Goal: Transaction & Acquisition: Download file/media

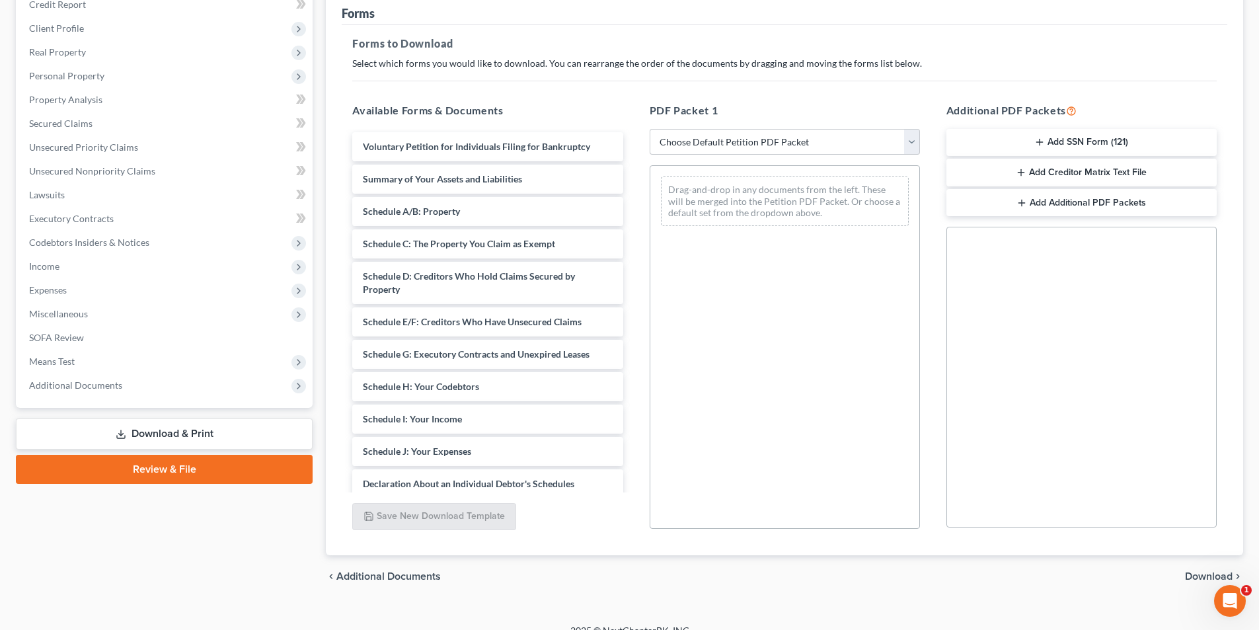
scroll to position [186, 0]
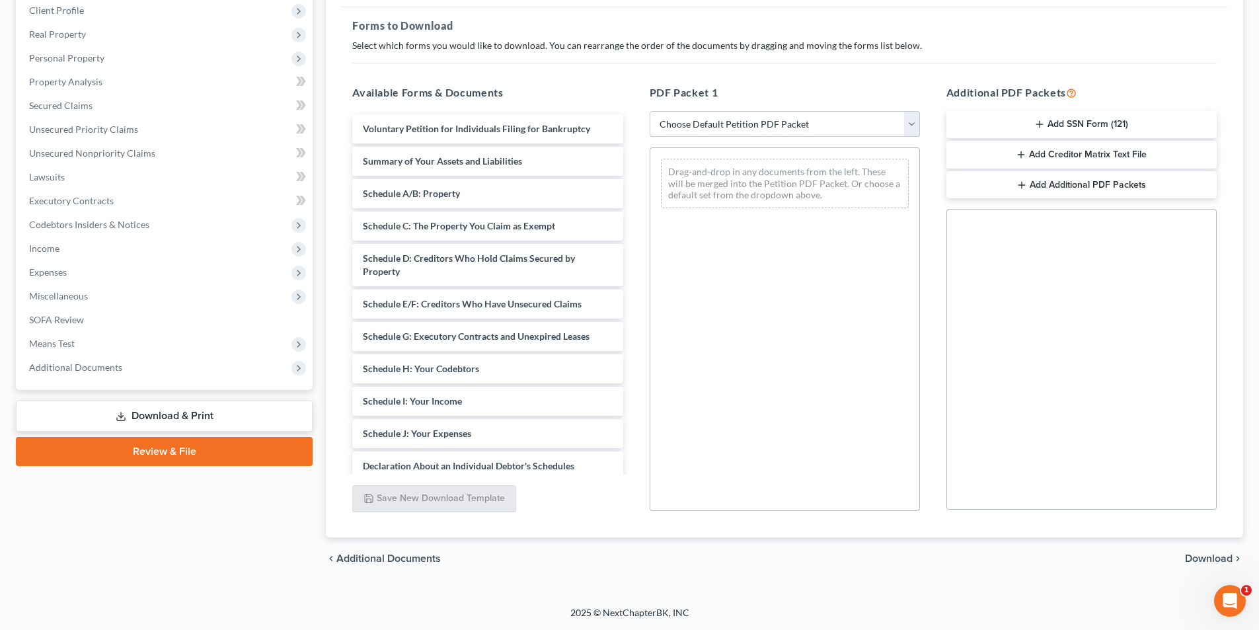
click at [154, 416] on link "Download & Print" at bounding box center [164, 416] width 297 height 31
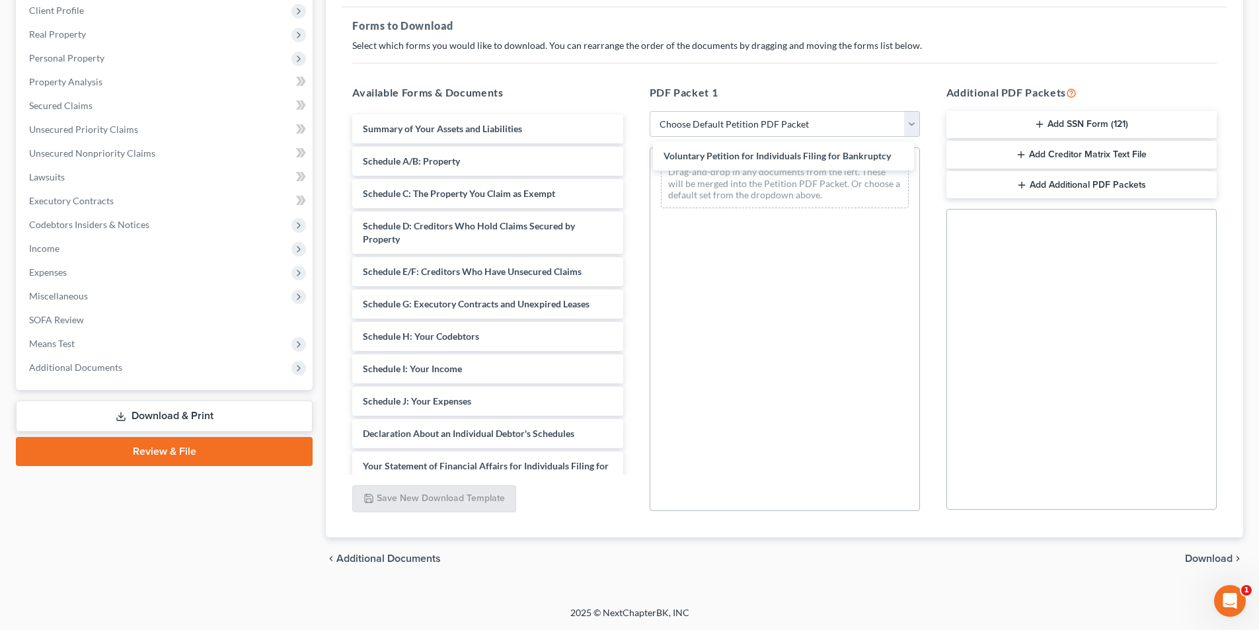
drag, startPoint x: 465, startPoint y: 125, endPoint x: 712, endPoint y: 178, distance: 252.8
click at [633, 147] on div "Voluntary Petition for Individuals Filing for Bankruptcy Voluntary Petition for…" at bounding box center [487, 414] width 291 height 600
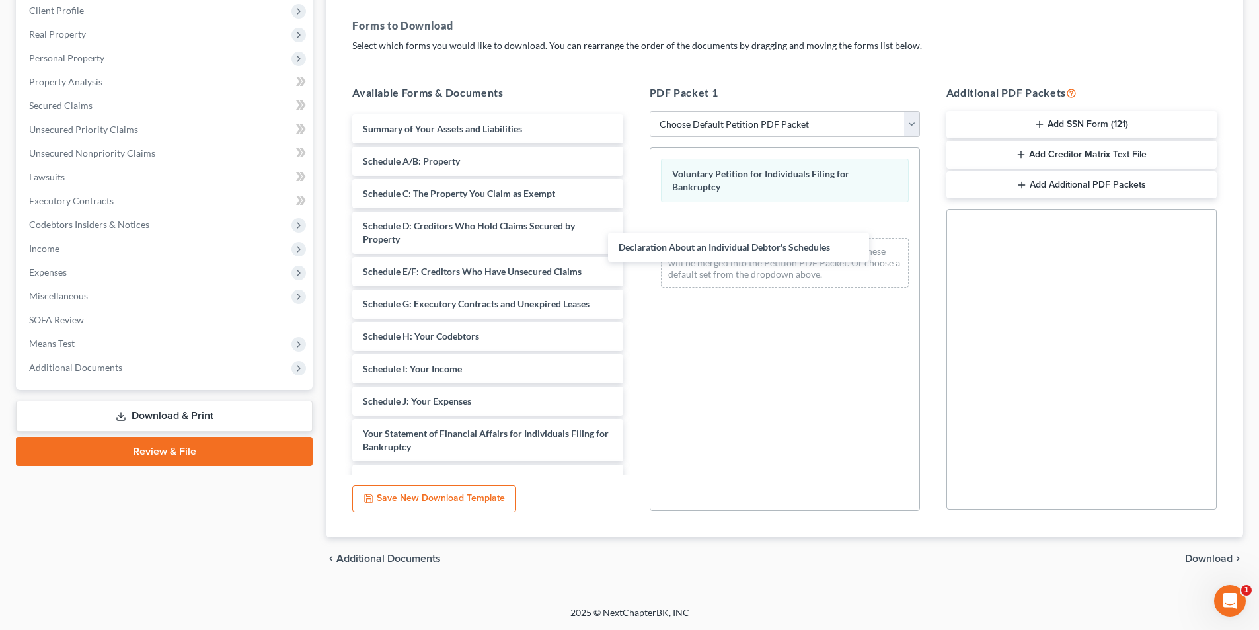
drag, startPoint x: 434, startPoint y: 434, endPoint x: 629, endPoint y: 289, distance: 242.3
click at [633, 247] on div "Declaration About an Individual Debtor's Schedules Summary of Your Assets and L…" at bounding box center [487, 398] width 291 height 568
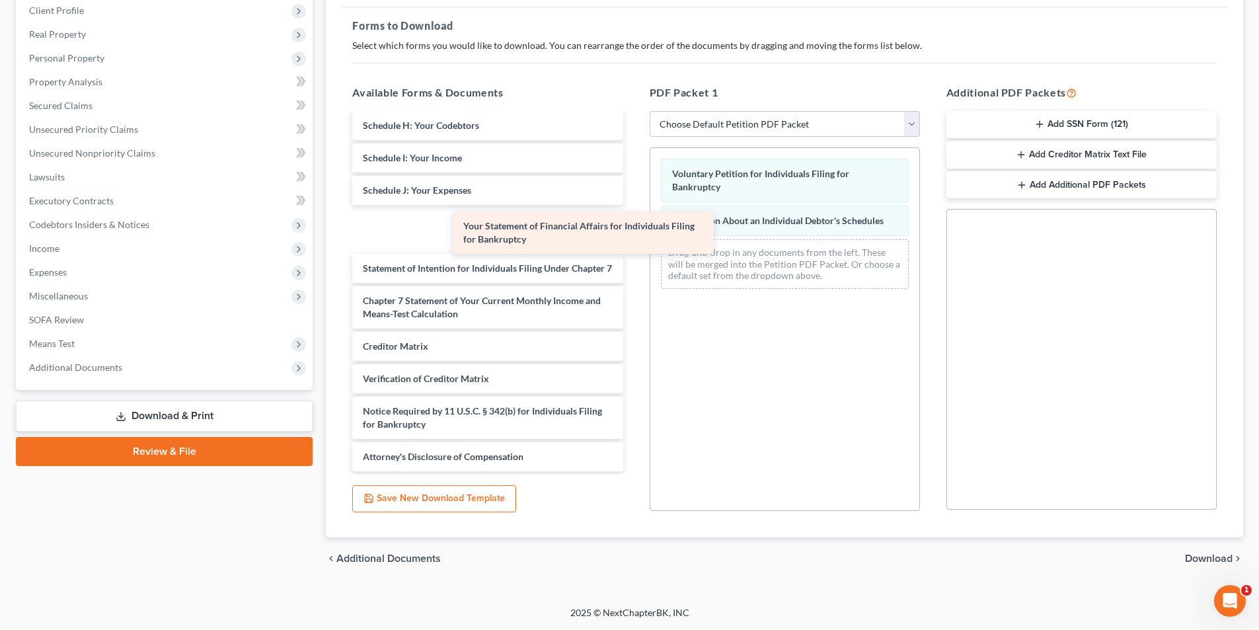
scroll to position [178, 0]
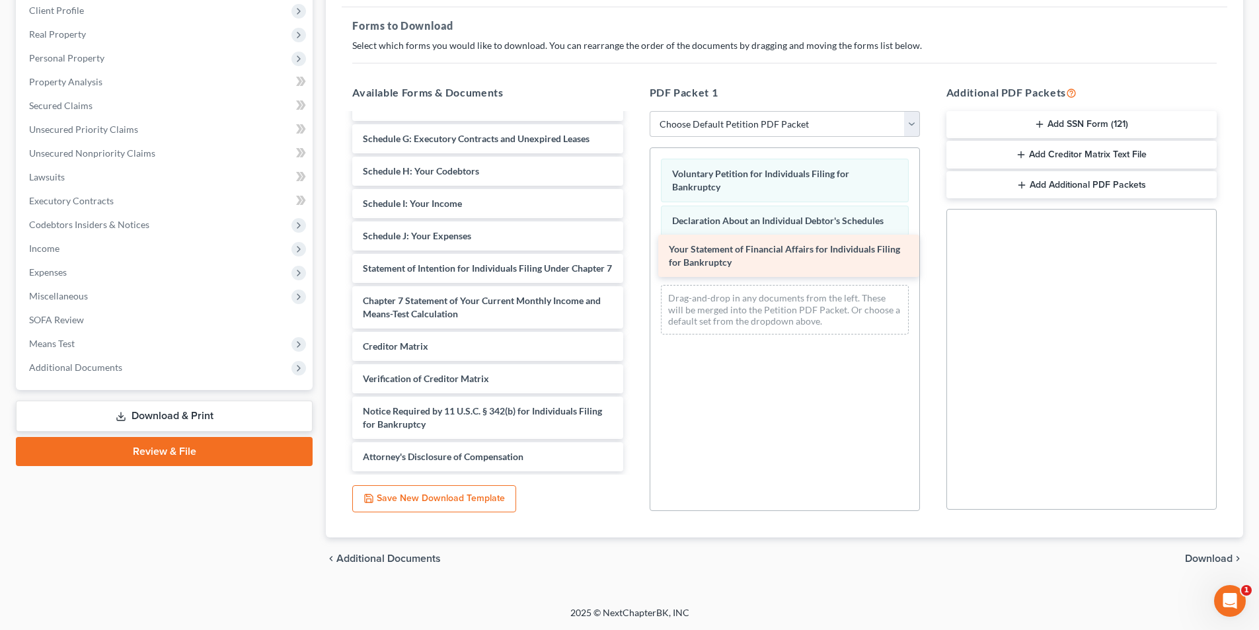
drag, startPoint x: 387, startPoint y: 216, endPoint x: 691, endPoint y: 255, distance: 306.5
click at [633, 255] on div "Your Statement of Financial Affairs for Individuals Filing for Bankruptcy Summa…" at bounding box center [487, 210] width 291 height 522
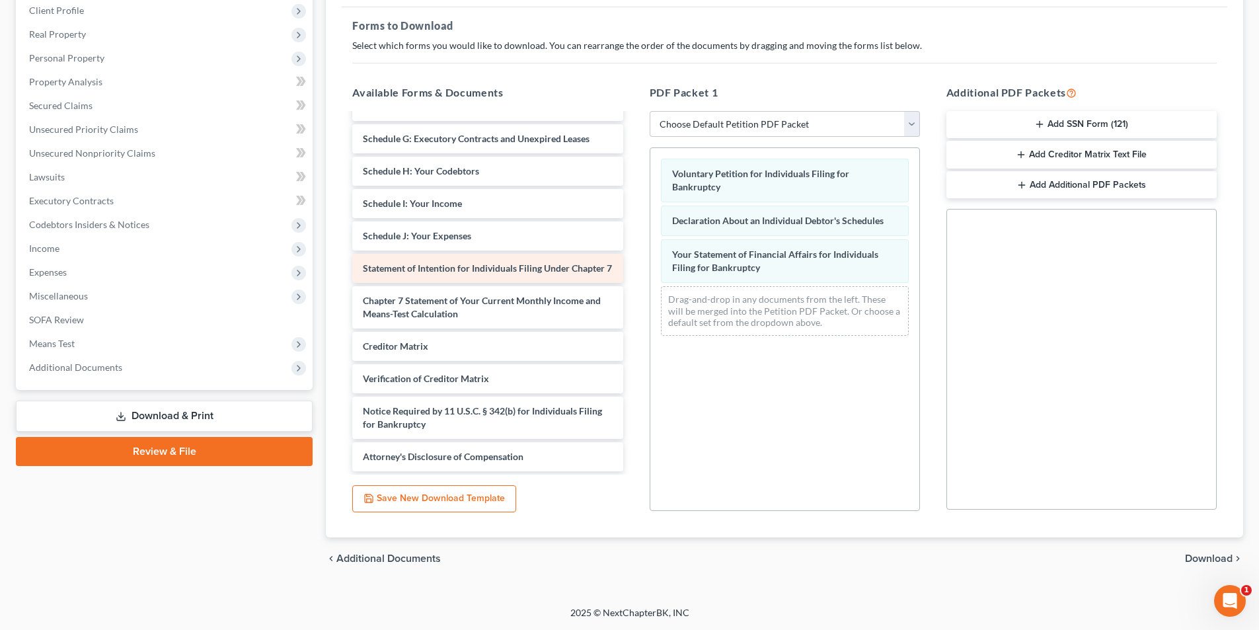
scroll to position [133, 0]
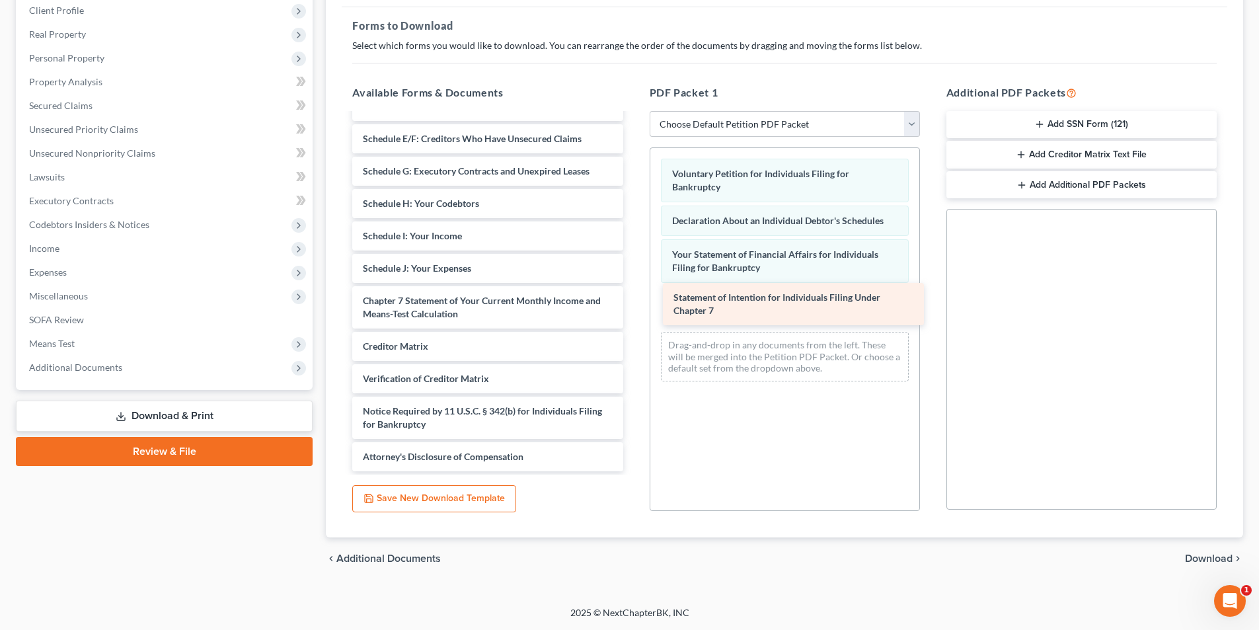
drag, startPoint x: 441, startPoint y: 261, endPoint x: 768, endPoint y: 306, distance: 329.6
click at [633, 306] on div "Statement of Intention for Individuals Filing Under Chapter 7 Summary of Your A…" at bounding box center [487, 226] width 291 height 490
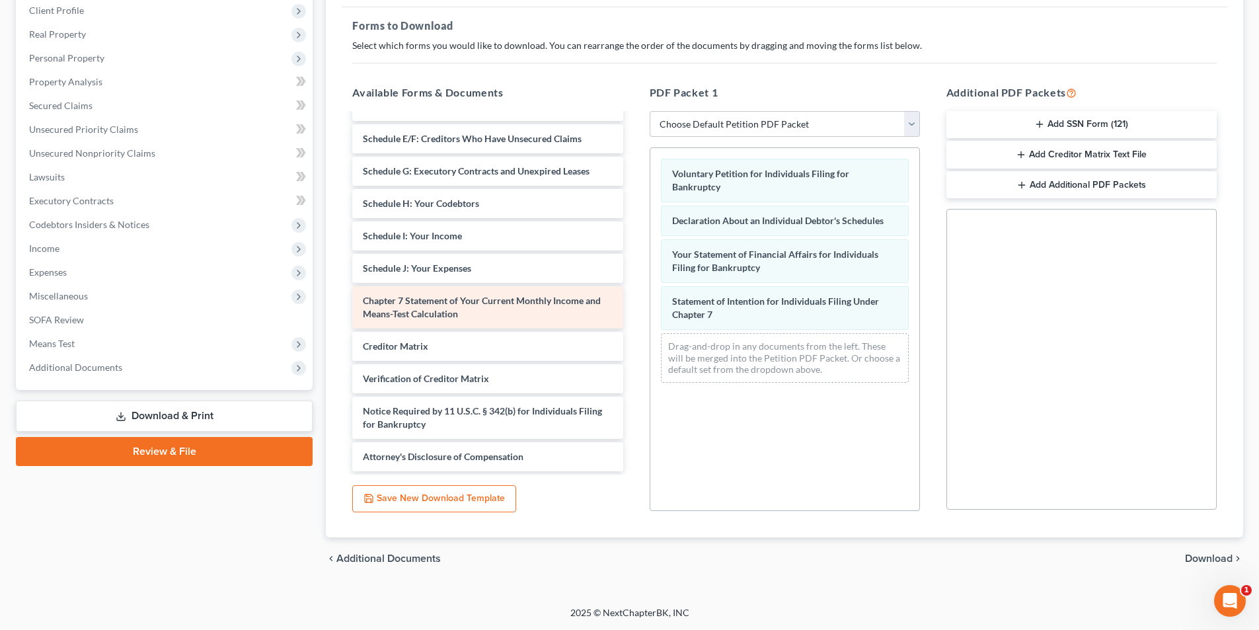
scroll to position [87, 0]
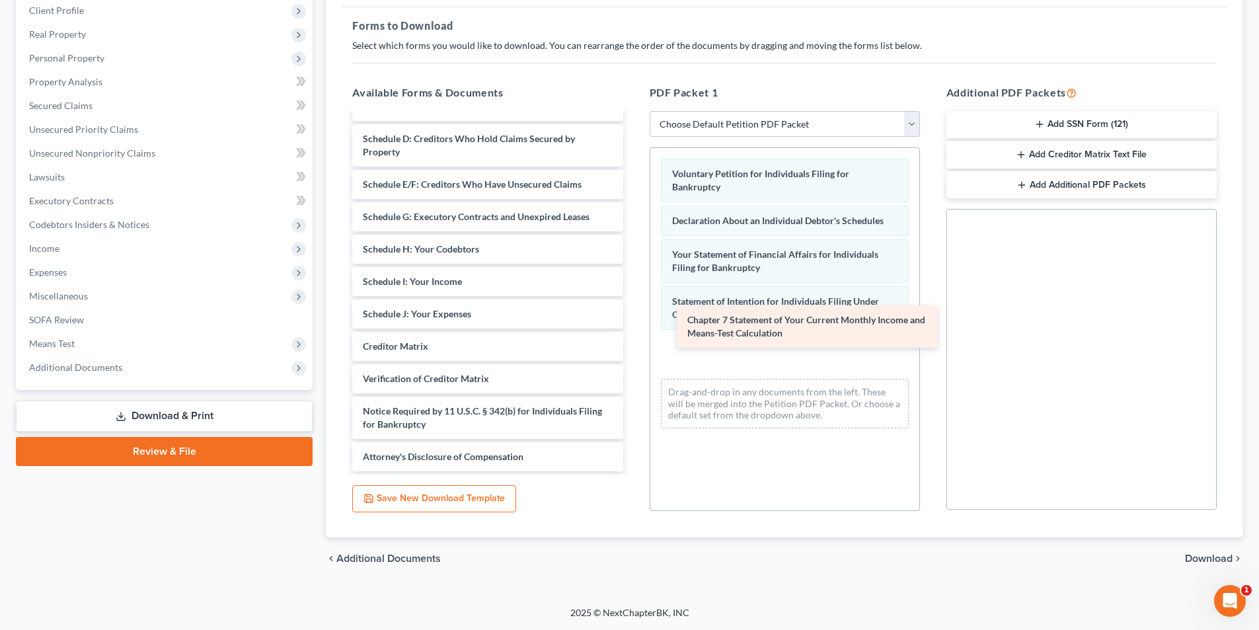
drag, startPoint x: 414, startPoint y: 305, endPoint x: 739, endPoint y: 325, distance: 325.1
click at [633, 325] on div "Chapter 7 Statement of Your Current Monthly Income and Means-Test Calculation S…" at bounding box center [487, 249] width 291 height 444
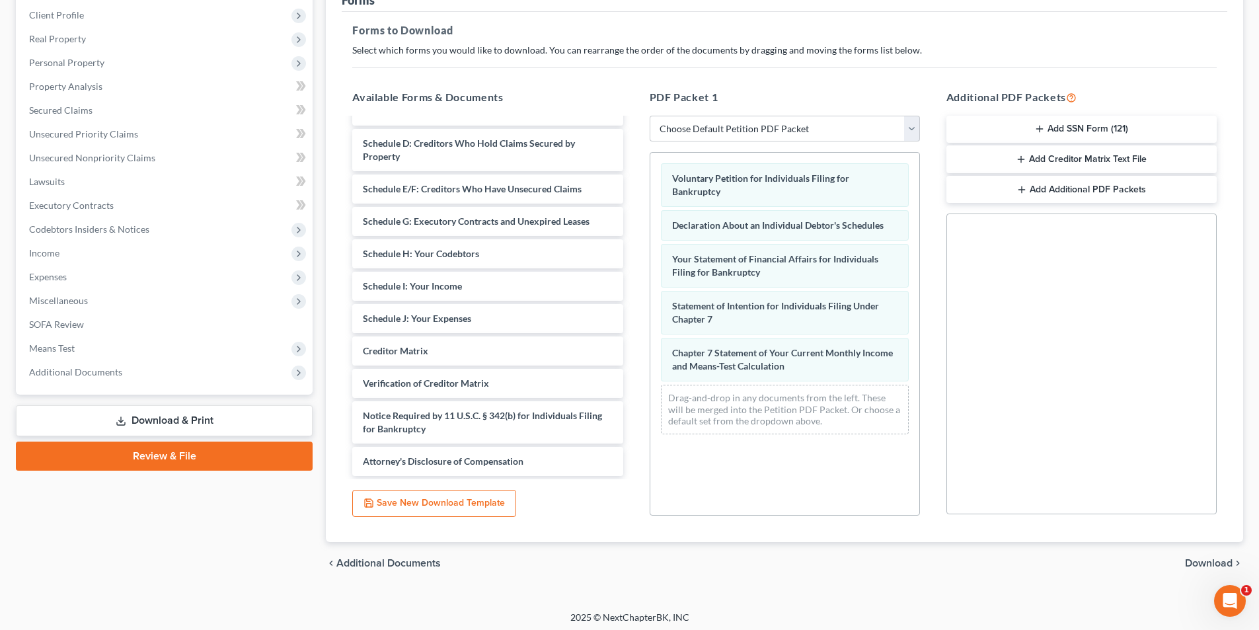
scroll to position [186, 0]
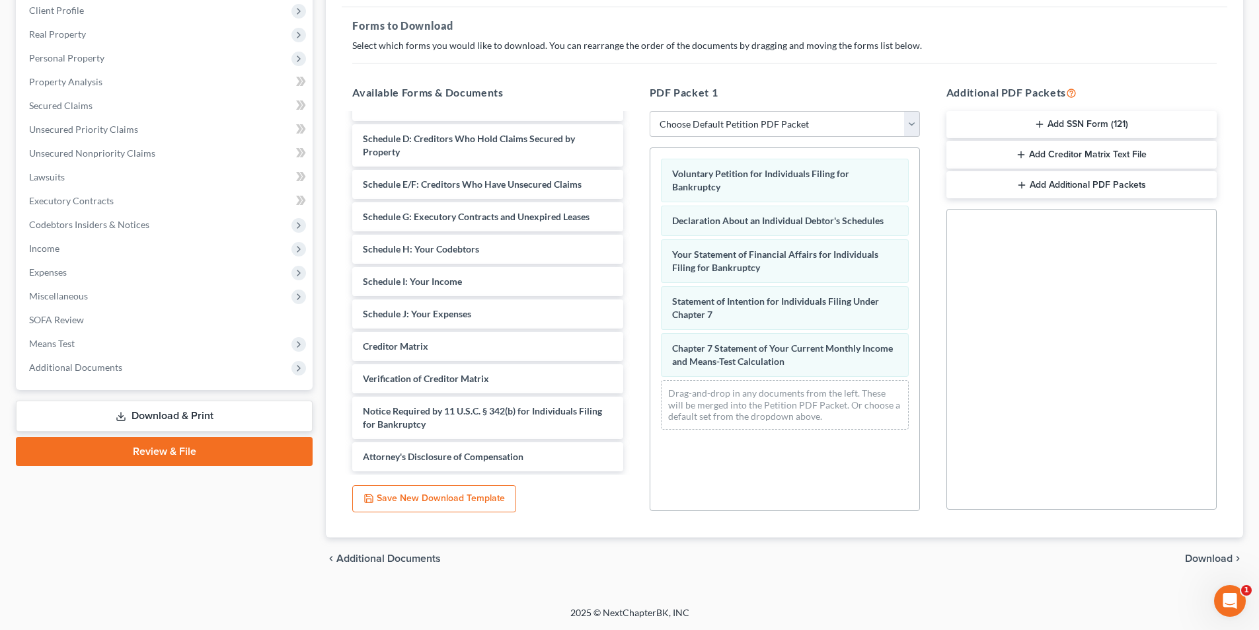
click at [1050, 128] on button "Add SSN Form (121)" at bounding box center [1081, 125] width 270 height 28
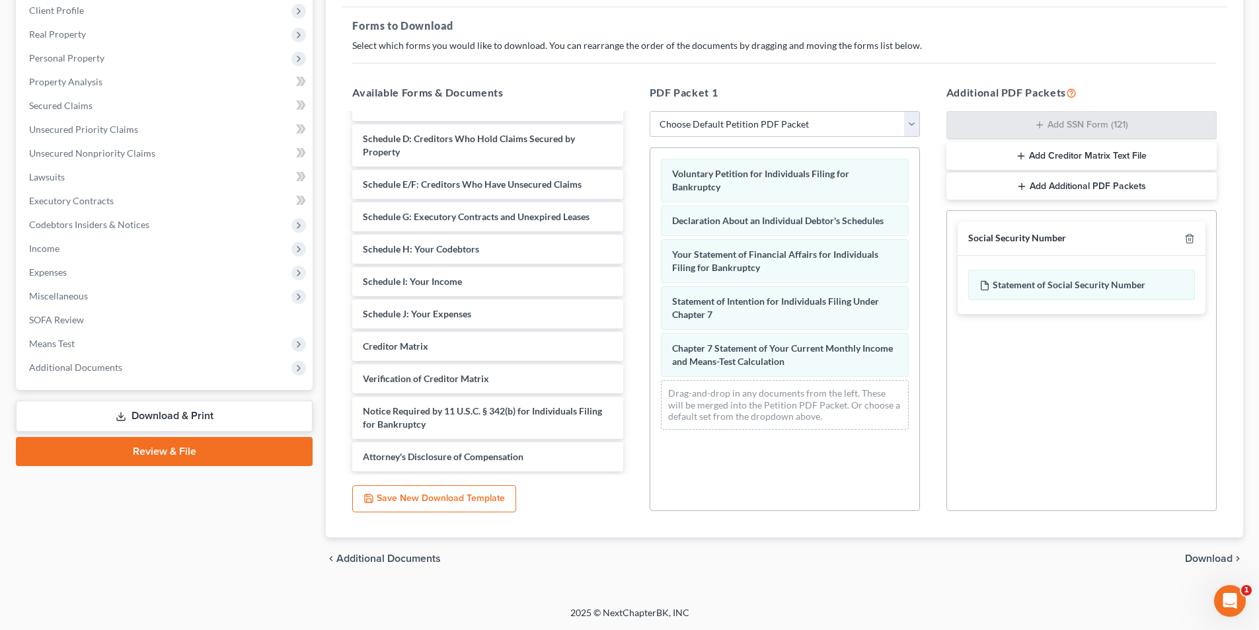
click at [1215, 557] on span "Download" at bounding box center [1209, 558] width 48 height 11
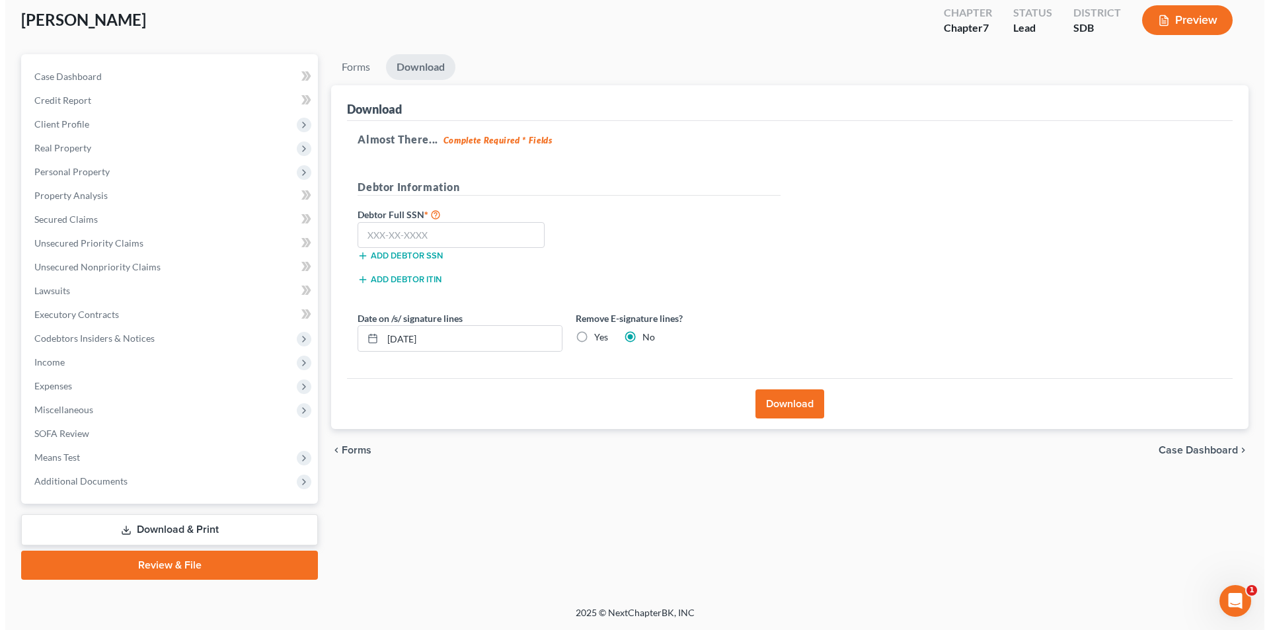
scroll to position [73, 0]
drag, startPoint x: 420, startPoint y: 236, endPoint x: 430, endPoint y: 225, distance: 15.0
click at [423, 233] on input "text" at bounding box center [445, 235] width 187 height 26
type input "504-11-7945"
drag, startPoint x: 444, startPoint y: 324, endPoint x: 443, endPoint y: 330, distance: 6.7
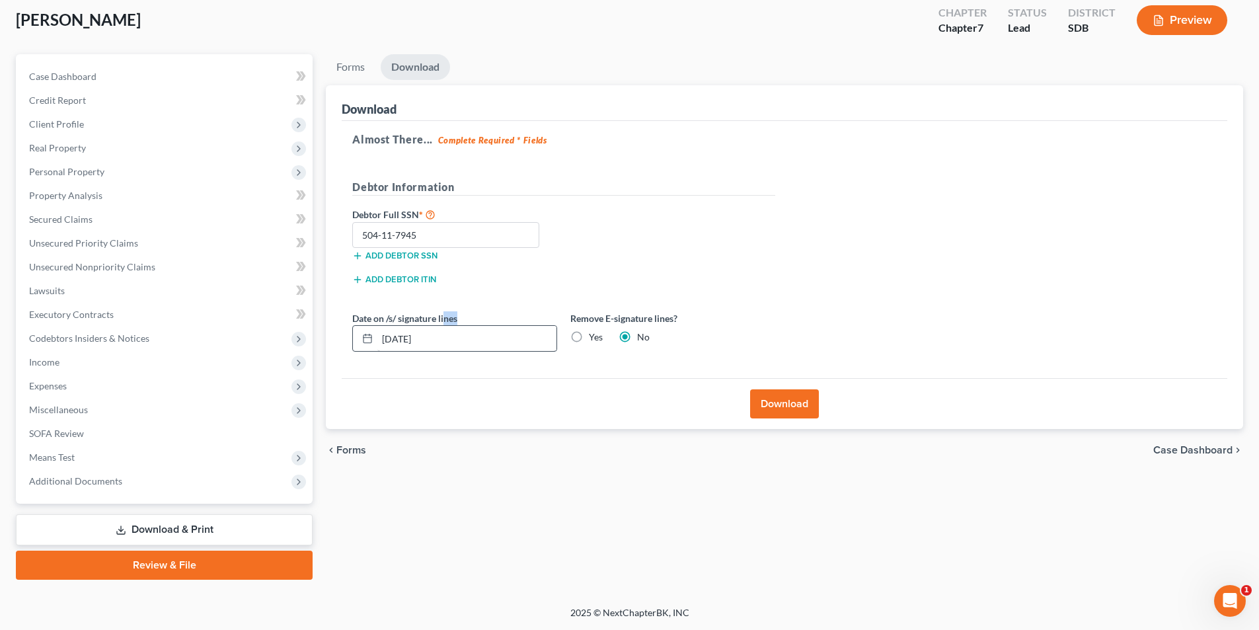
click at [438, 330] on div "Date on /s/ signature lines [DATE]" at bounding box center [455, 331] width 218 height 40
drag, startPoint x: 444, startPoint y: 340, endPoint x: 334, endPoint y: 333, distance: 110.0
click at [335, 333] on div "Download Almost There... Complete Required * Fields Debtor Information Debtor F…" at bounding box center [784, 257] width 917 height 344
click at [792, 406] on button "Download" at bounding box center [784, 403] width 69 height 29
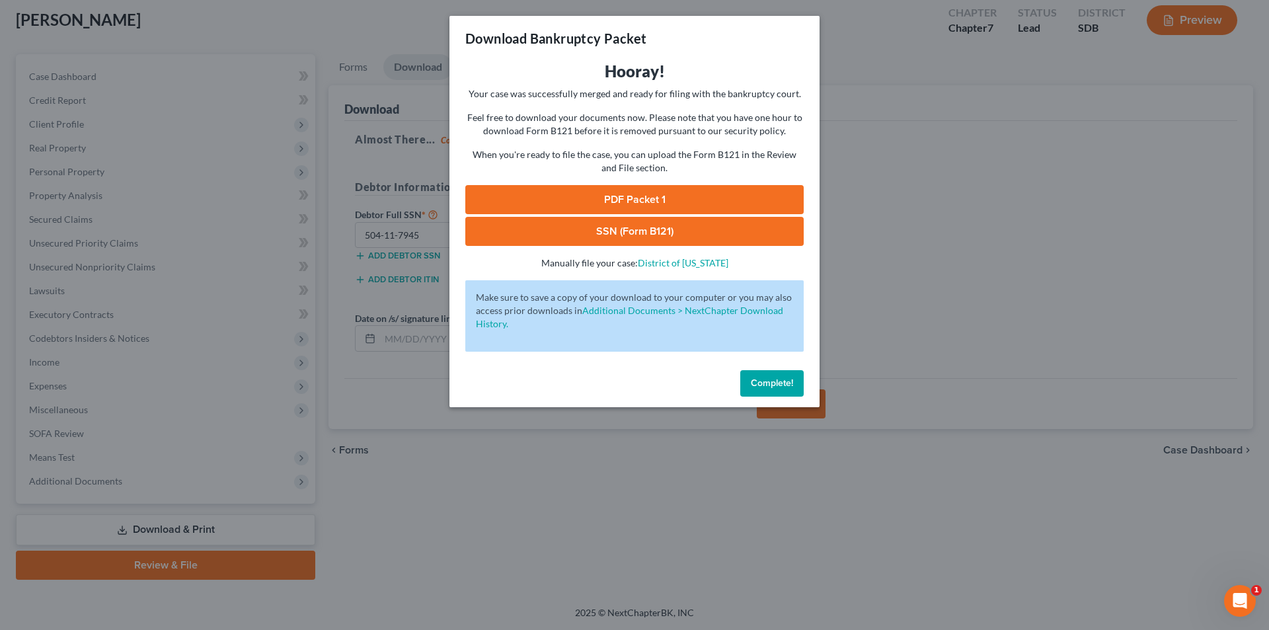
click at [614, 195] on link "PDF Packet 1" at bounding box center [634, 199] width 338 height 29
click at [584, 227] on link "SSN (Form B121)" at bounding box center [634, 231] width 338 height 29
